Goal: Task Accomplishment & Management: Complete application form

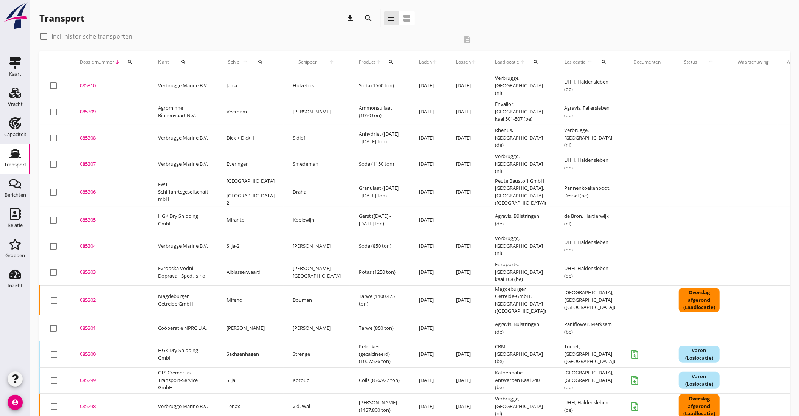
click at [247, 87] on td "Janja" at bounding box center [250, 86] width 66 height 26
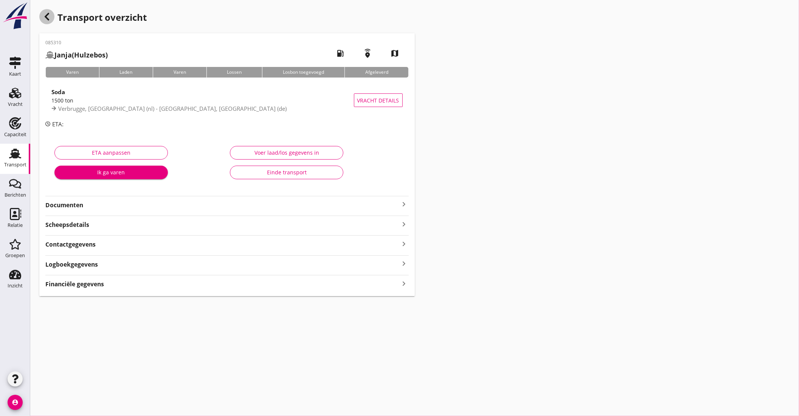
click at [46, 14] on icon "button" at bounding box center [46, 16] width 9 height 9
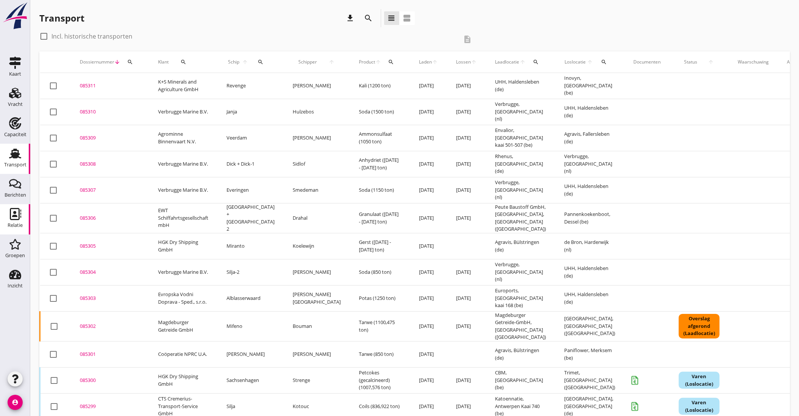
click at [13, 214] on icon "Relatie" at bounding box center [15, 214] width 12 height 12
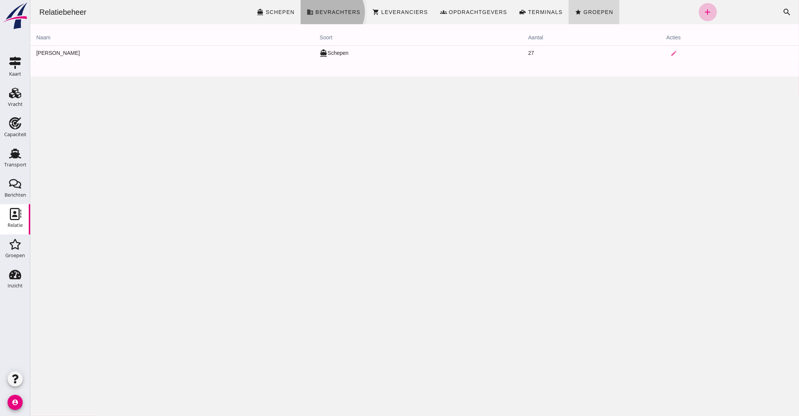
click span "Bevrachters"
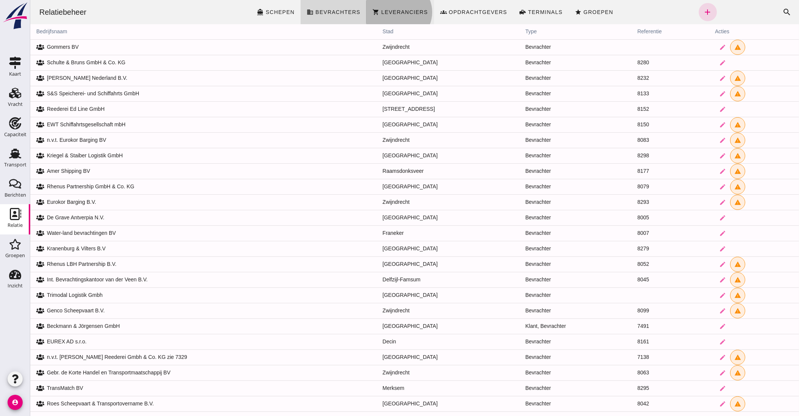
click span "Leveranciers"
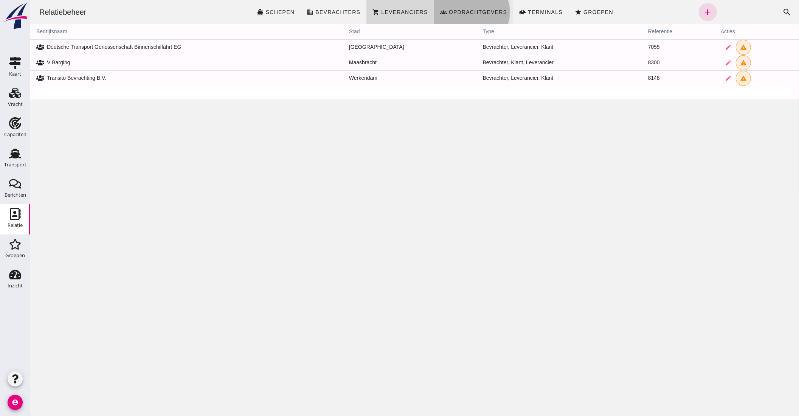
click link "groups Opdrachtgevers"
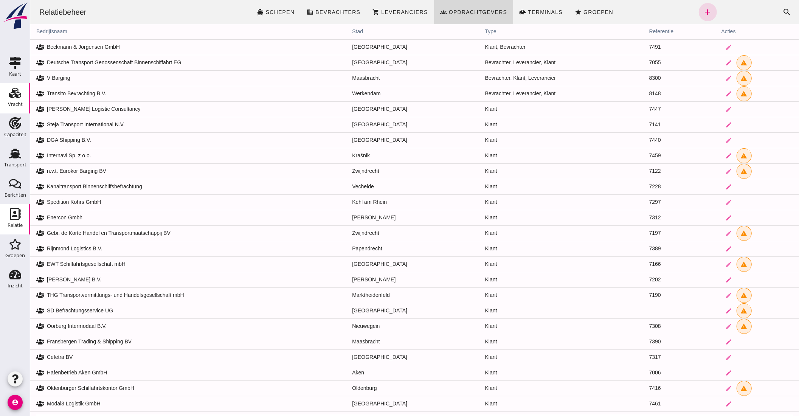
click at [19, 91] on icon "Vracht" at bounding box center [15, 93] width 12 height 12
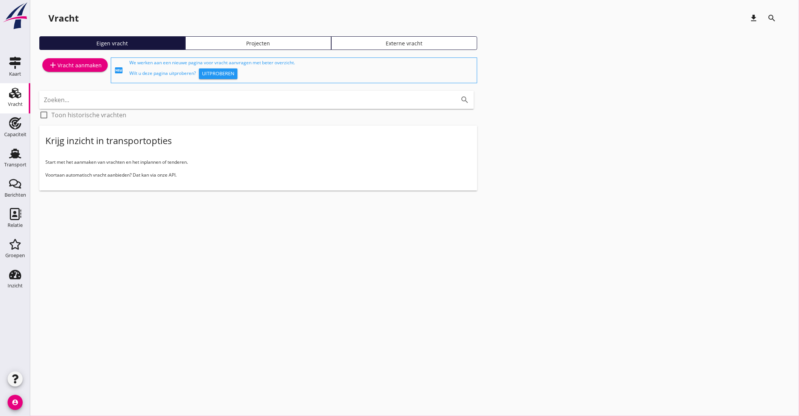
click at [65, 62] on div "add Vracht aanmaken" at bounding box center [74, 65] width 53 height 9
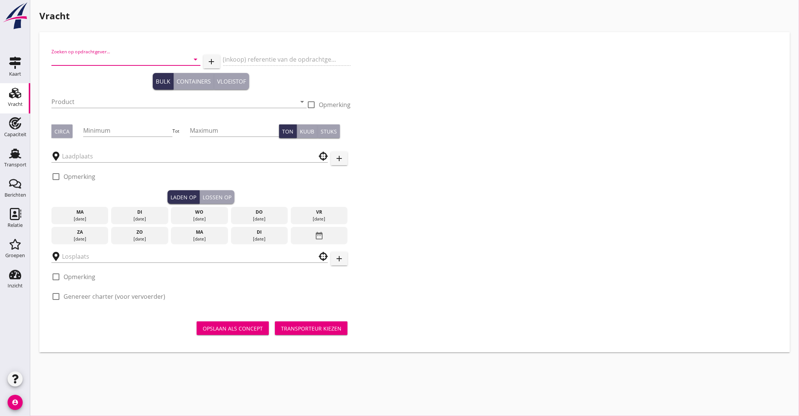
click at [75, 56] on input "Zoeken op opdrachtgever..." at bounding box center [115, 59] width 128 height 12
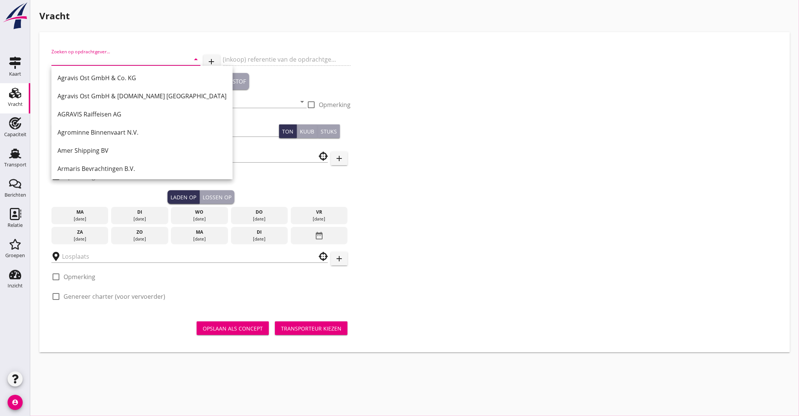
click at [517, 228] on div "Zoeken op opdrachtgever... arrow_drop_down add (inkoop) referentie van de opdra…" at bounding box center [414, 177] width 733 height 266
